Goal: Task Accomplishment & Management: Complete application form

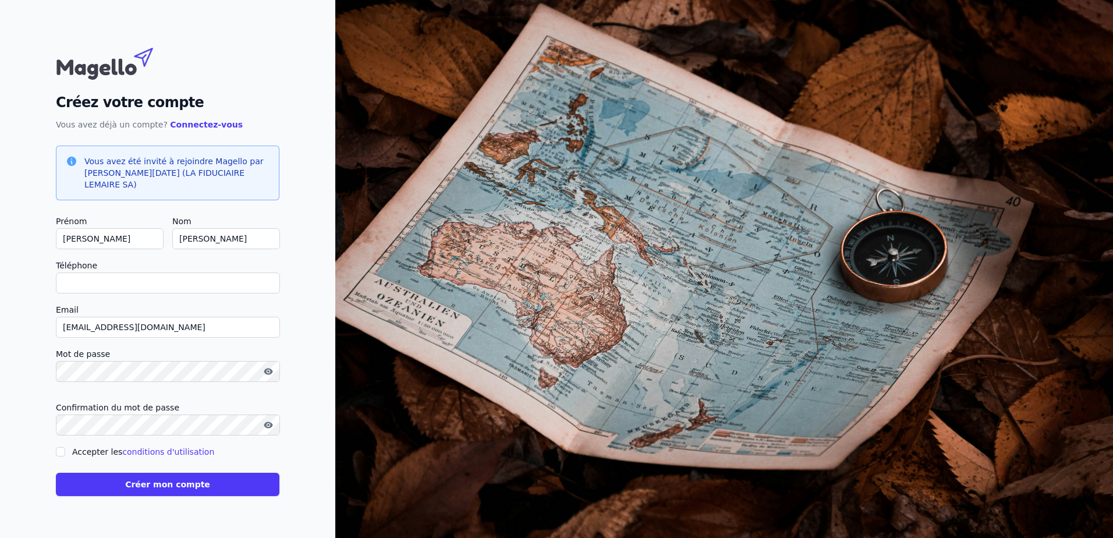
click at [215, 279] on input "Téléphone" at bounding box center [168, 282] width 224 height 21
type input "[PHONE_NUMBER]"
click at [44, 346] on div "Créez votre compte Vous avez déjà un compte? Connectez-vous Vous avez été invit…" at bounding box center [167, 269] width 335 height 538
click at [62, 447] on input "Accepter les conditions d'utilisation" at bounding box center [60, 451] width 9 height 9
checkbox input "true"
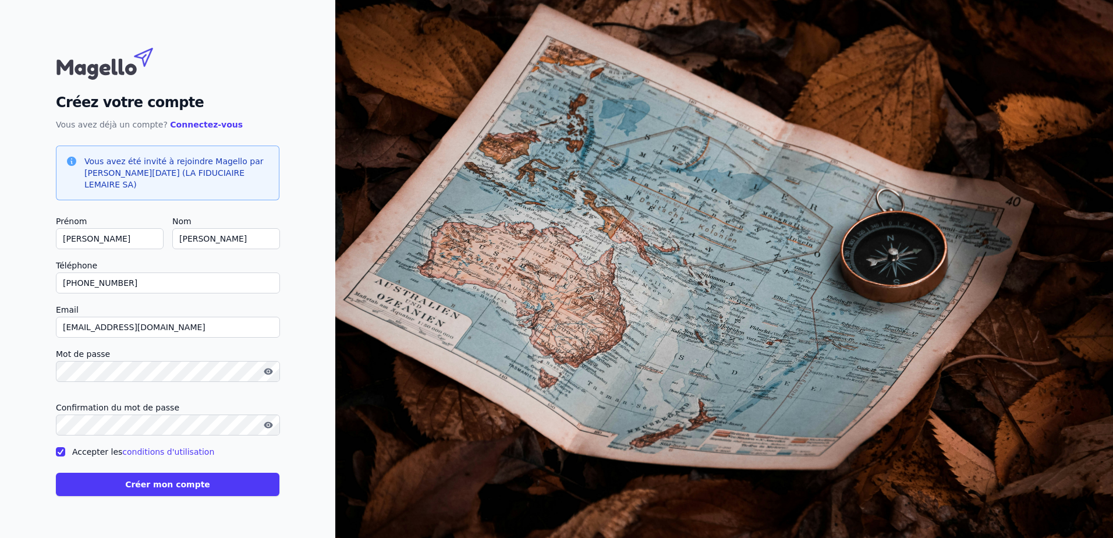
click at [132, 483] on button "Créer mon compte" at bounding box center [167, 484] width 223 height 23
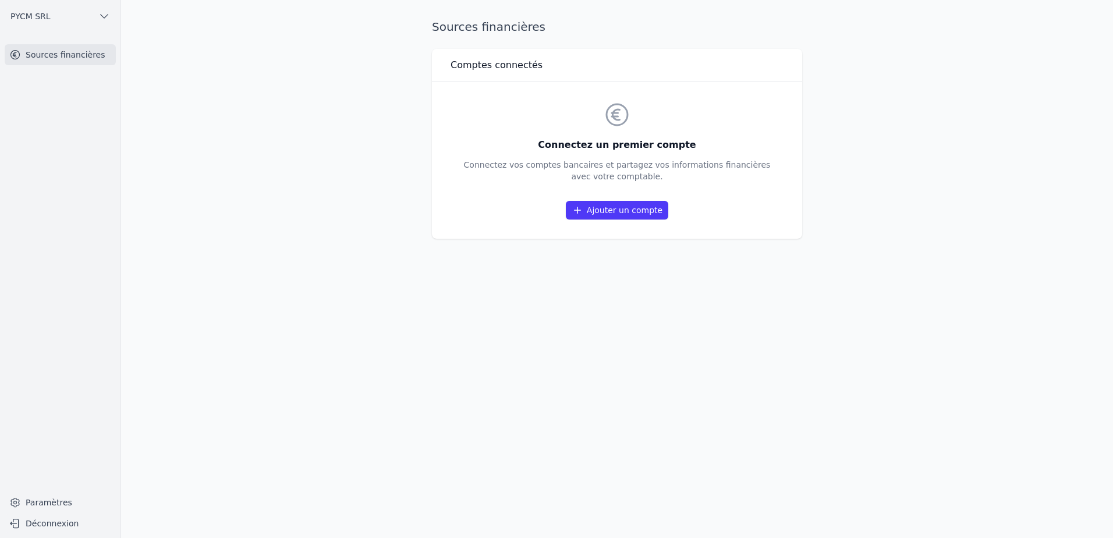
click at [619, 214] on link "Ajouter un compte" at bounding box center [617, 210] width 102 height 19
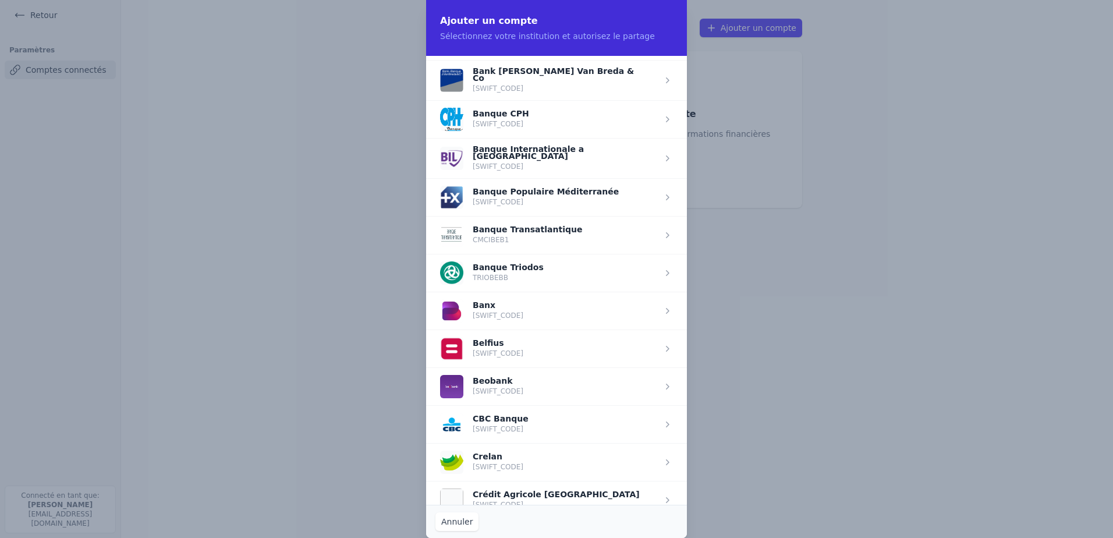
scroll to position [291, 0]
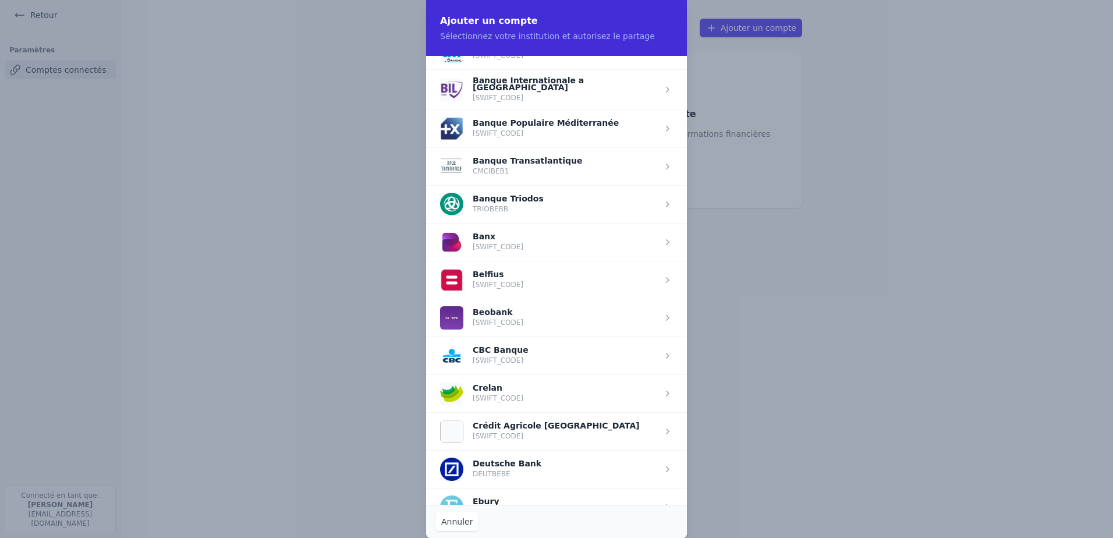
click at [534, 382] on span "button" at bounding box center [556, 393] width 261 height 38
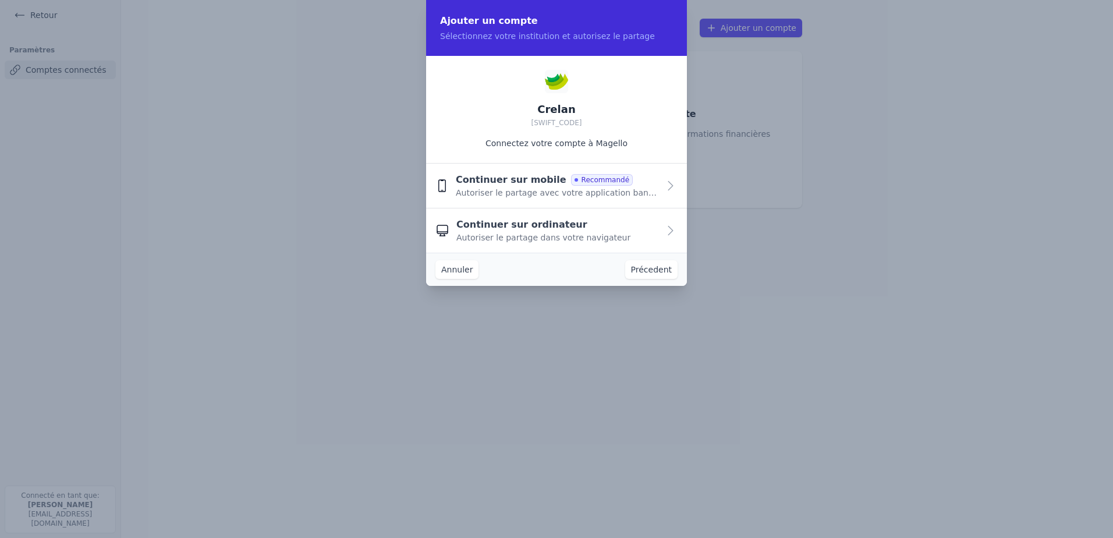
click at [530, 191] on span "Autoriser le partage avec votre application bancaire" at bounding box center [557, 193] width 203 height 12
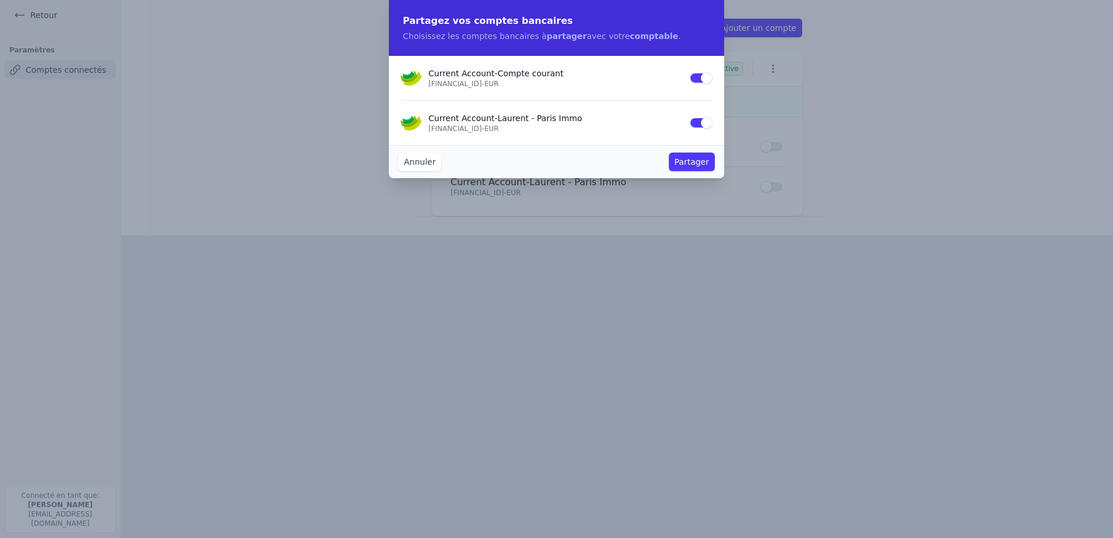
click at [695, 123] on button "Use setting" at bounding box center [700, 123] width 23 height 12
click at [700, 162] on button "Partager" at bounding box center [692, 161] width 46 height 19
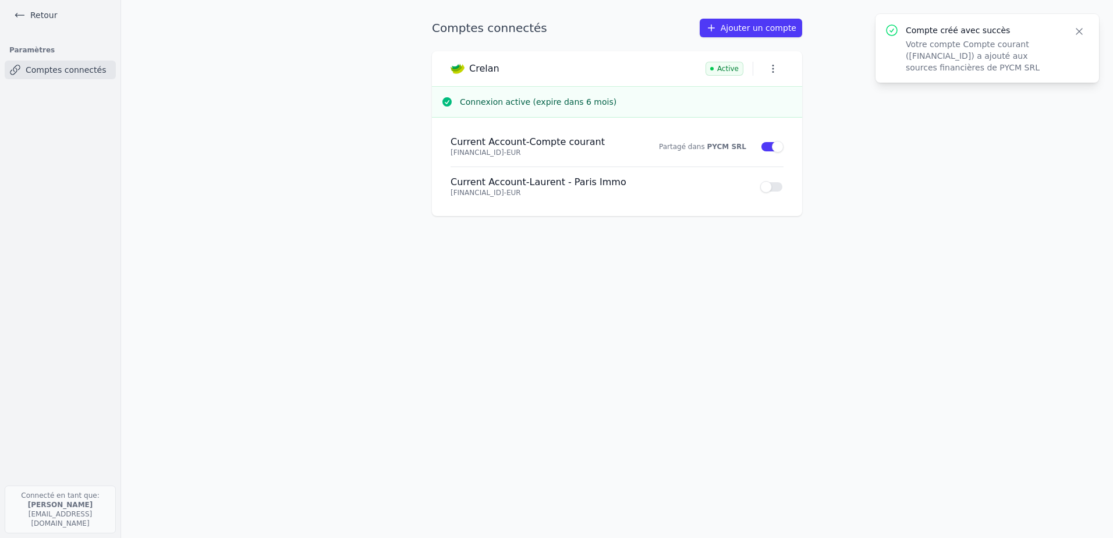
click at [771, 68] on icon "button" at bounding box center [773, 69] width 12 height 12
click at [888, 179] on div at bounding box center [556, 269] width 1113 height 538
click at [94, 71] on link "Comptes connectés" at bounding box center [60, 70] width 111 height 19
click at [734, 22] on link "Ajouter un compte" at bounding box center [751, 28] width 102 height 19
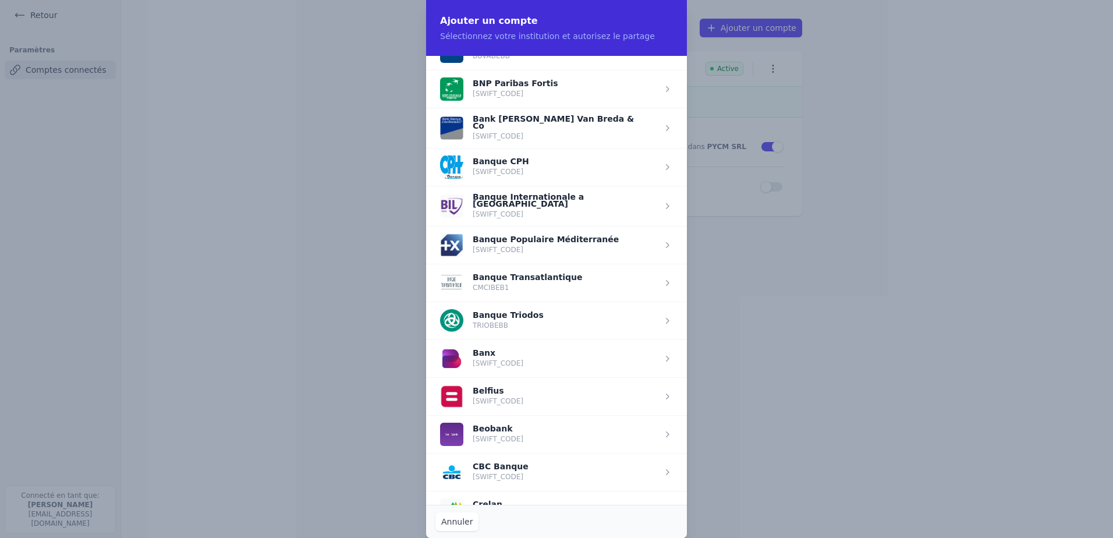
scroll to position [349, 0]
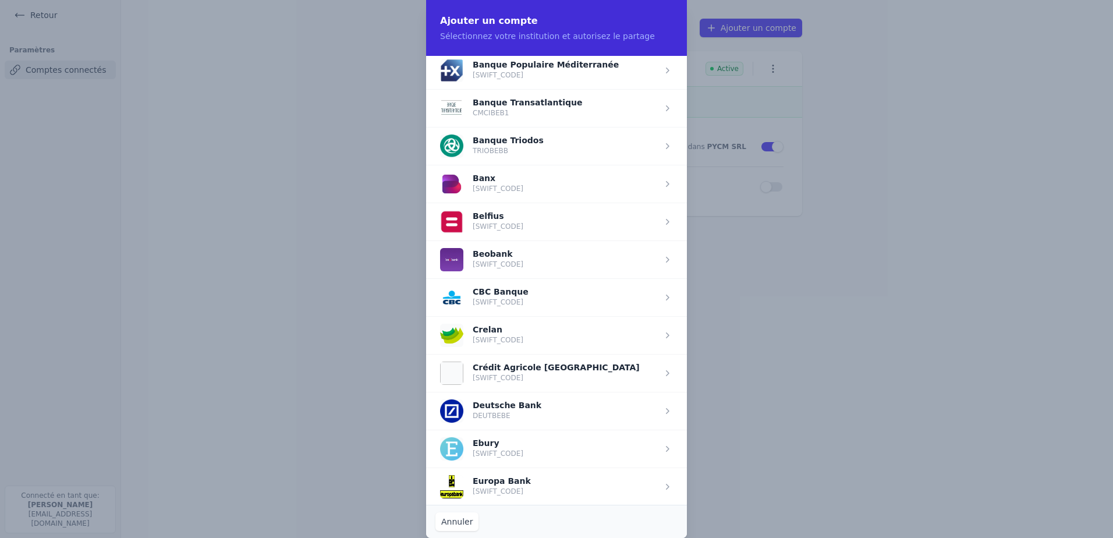
click at [577, 335] on span "button" at bounding box center [556, 335] width 261 height 38
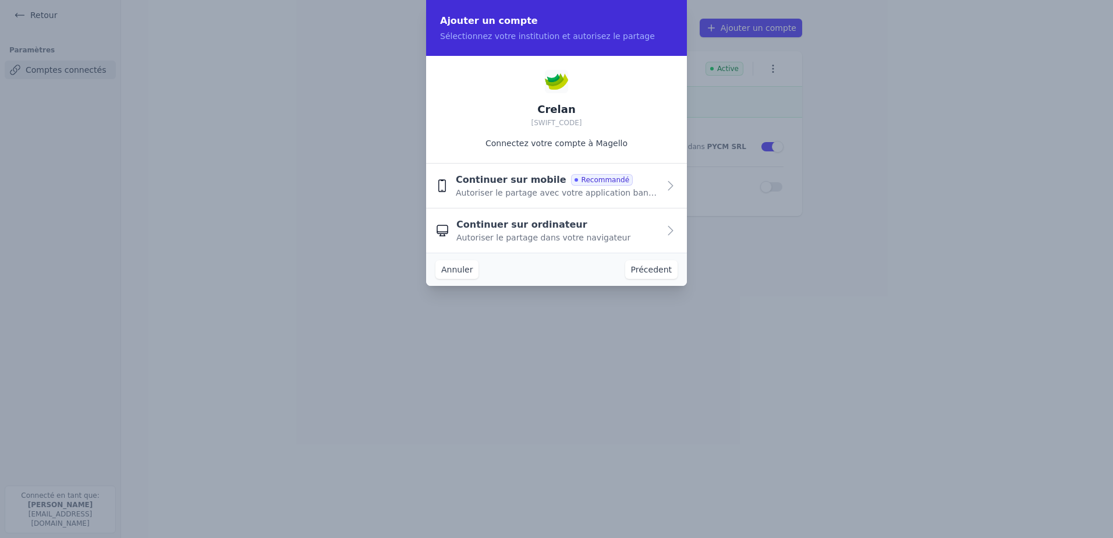
click at [580, 186] on div "Continuer sur mobile Recommandé" at bounding box center [544, 180] width 177 height 14
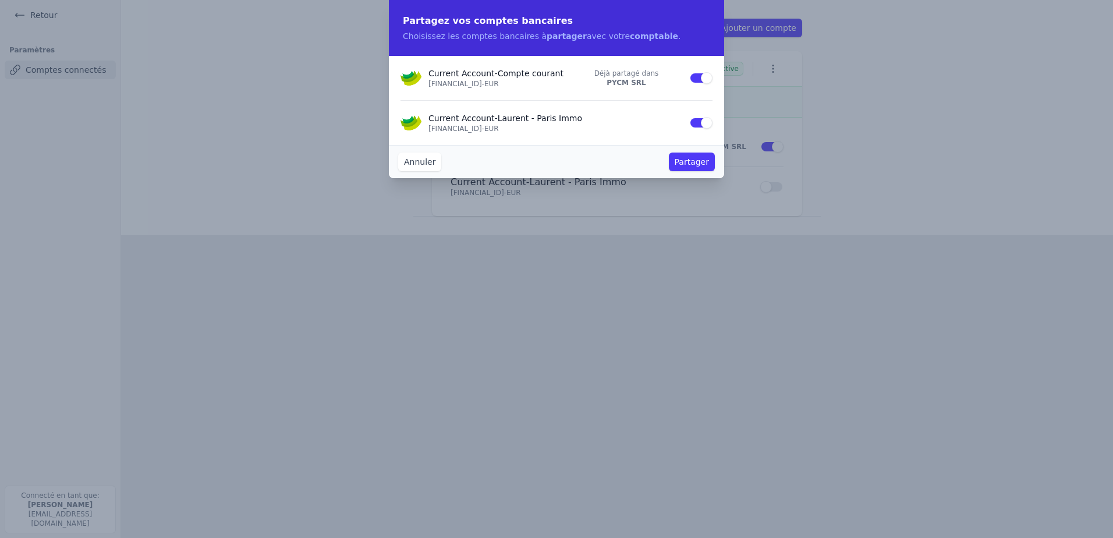
click at [415, 166] on button "Annuler" at bounding box center [419, 161] width 43 height 19
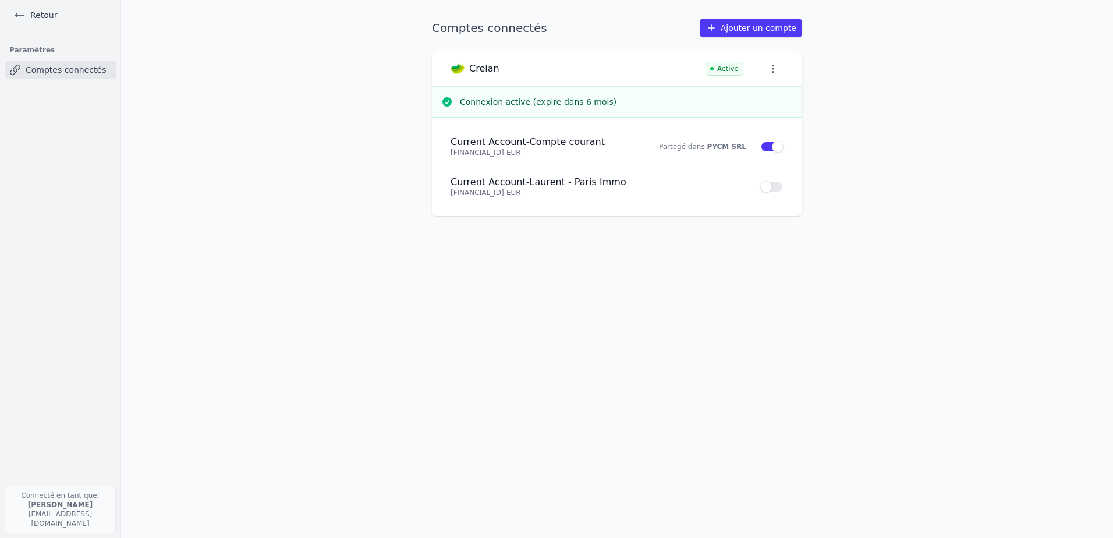
click at [47, 13] on link "Retour" at bounding box center [35, 15] width 52 height 16
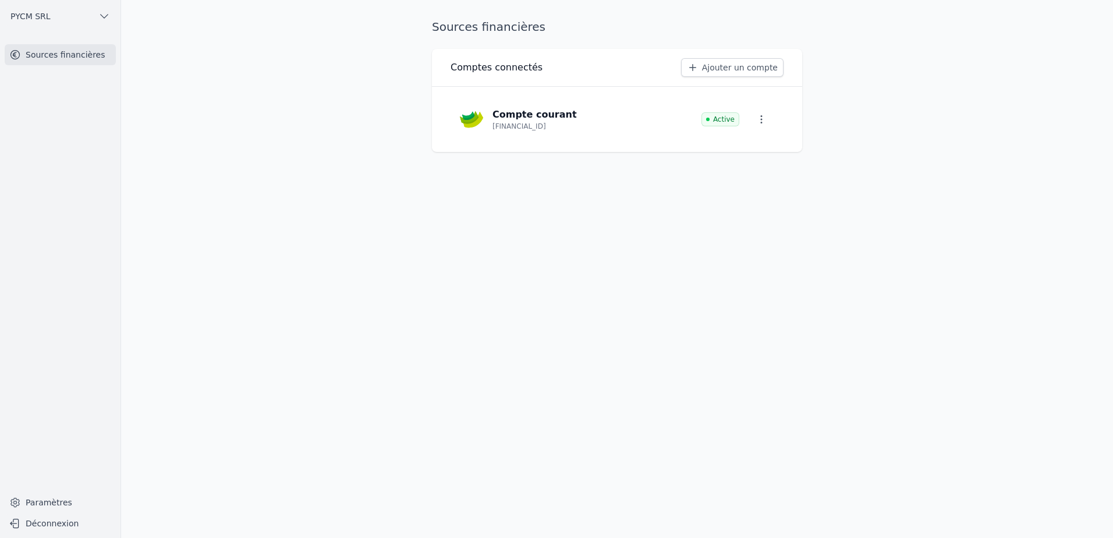
click at [103, 16] on icon "button" at bounding box center [104, 16] width 12 height 12
click at [87, 42] on span "PYCM SRL" at bounding box center [90, 42] width 40 height 12
click at [56, 499] on link "Paramètres" at bounding box center [60, 502] width 111 height 19
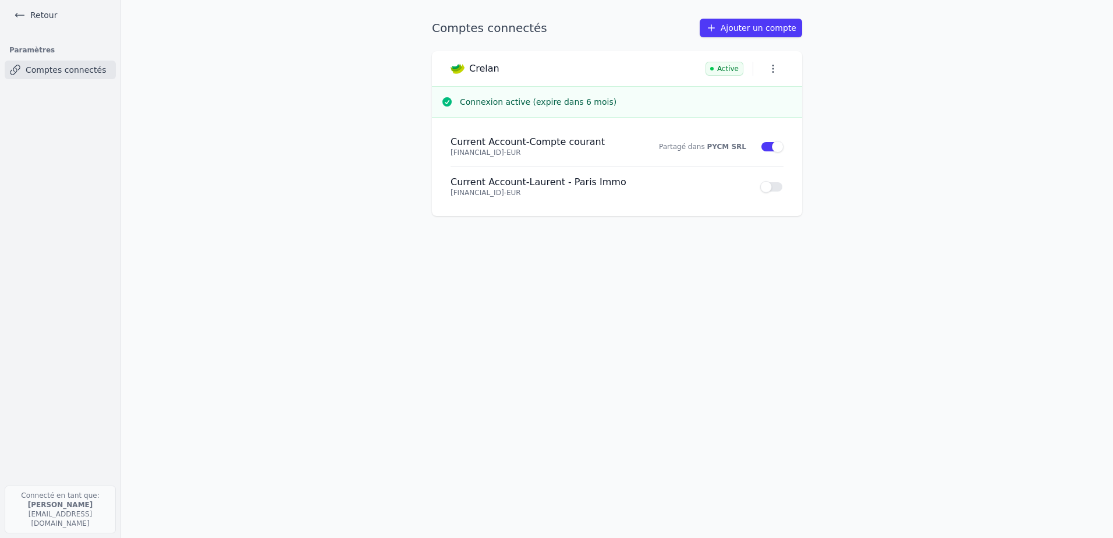
click at [159, 439] on main "Comptes connectés Ajouter un compte Crelan Active Connexion active (expire dans…" at bounding box center [556, 269] width 1113 height 538
click at [26, 13] on link "Retour" at bounding box center [35, 15] width 52 height 16
